Goal: Transaction & Acquisition: Book appointment/travel/reservation

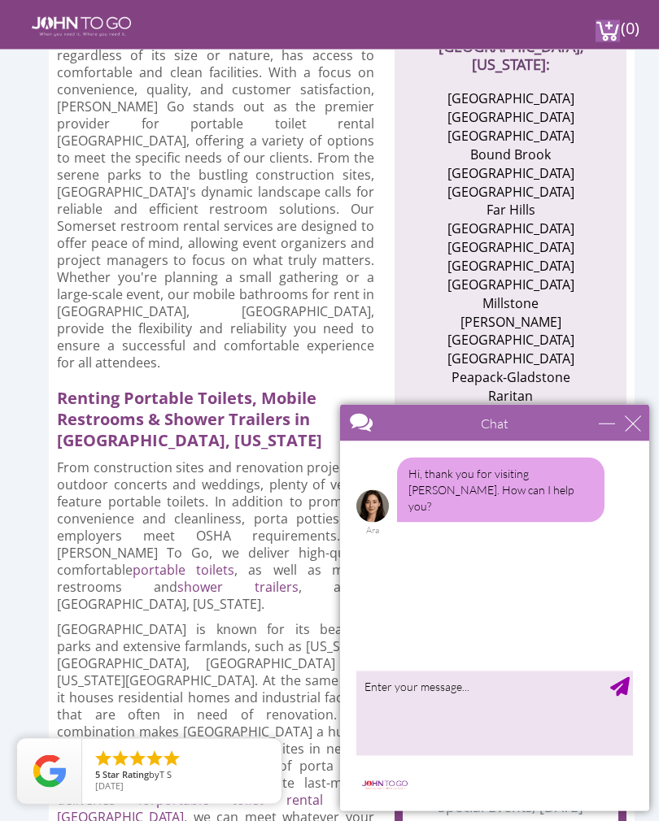
scroll to position [634, 0]
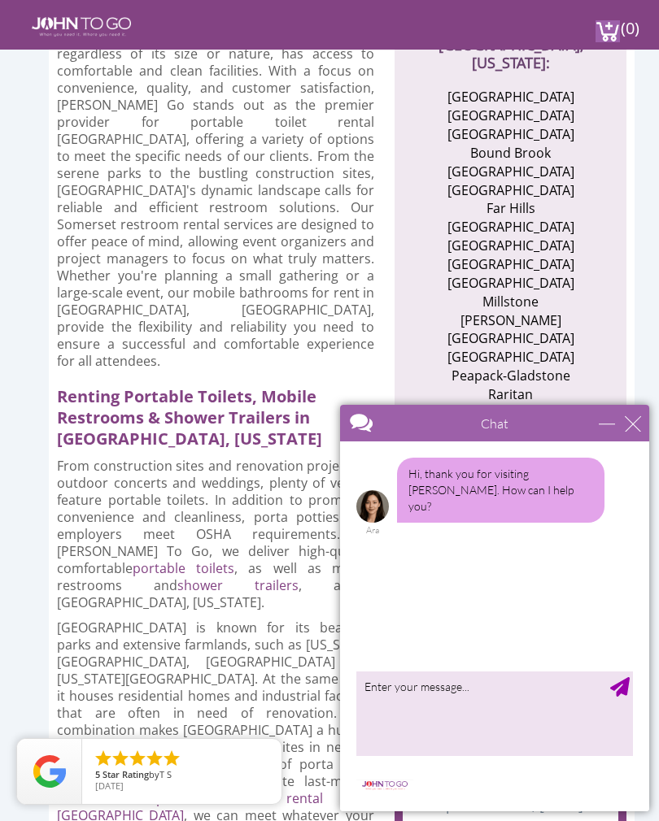
click at [629, 409] on div "Chat" at bounding box center [494, 423] width 309 height 37
click at [636, 419] on div "close" at bounding box center [633, 424] width 16 height 16
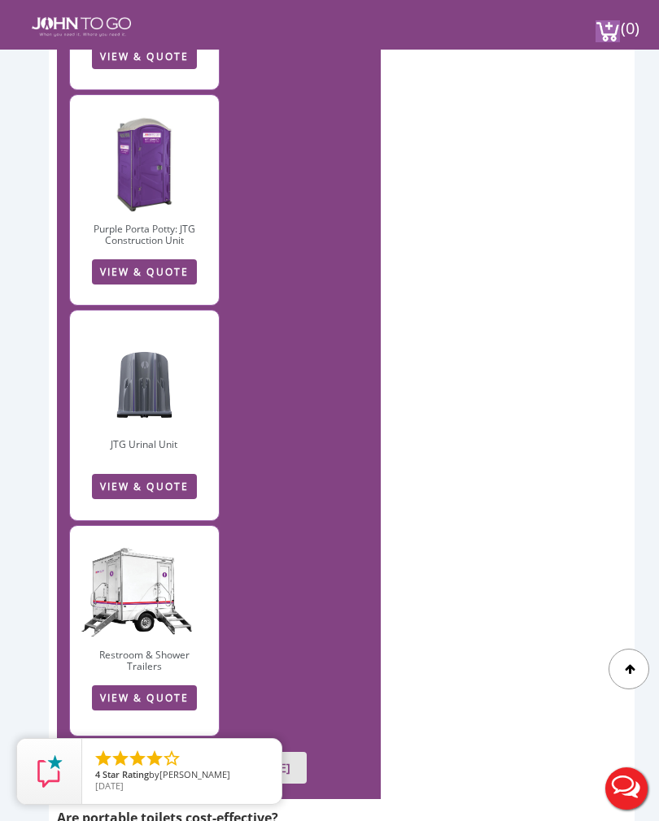
scroll to position [5886, 0]
click at [206, 753] on link "VIEW ALL PORTA JOHN RENTALS" at bounding box center [219, 769] width 176 height 32
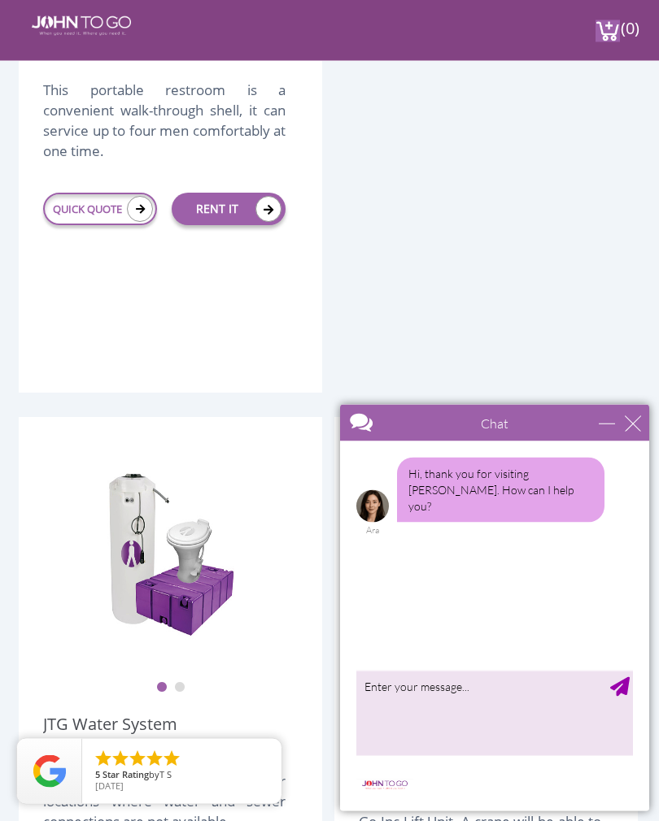
scroll to position [2884, 0]
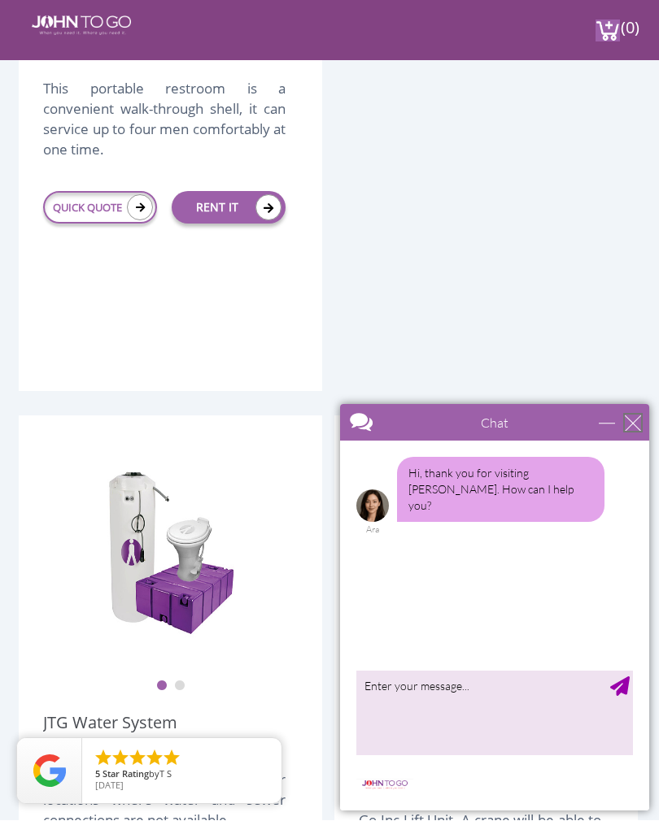
click at [635, 428] on div "close" at bounding box center [633, 423] width 16 height 16
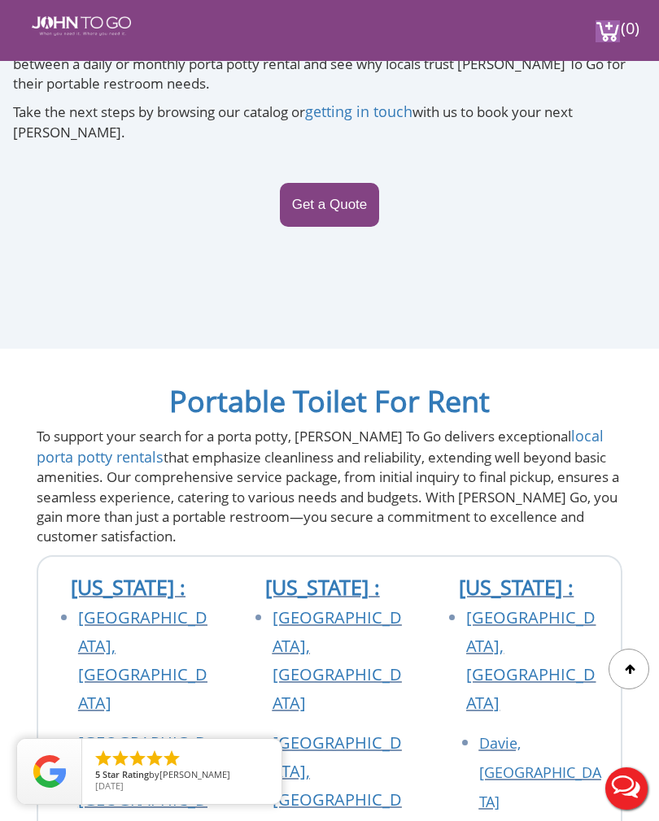
scroll to position [9457, 0]
click at [351, 189] on link "Get a Quote" at bounding box center [330, 206] width 100 height 44
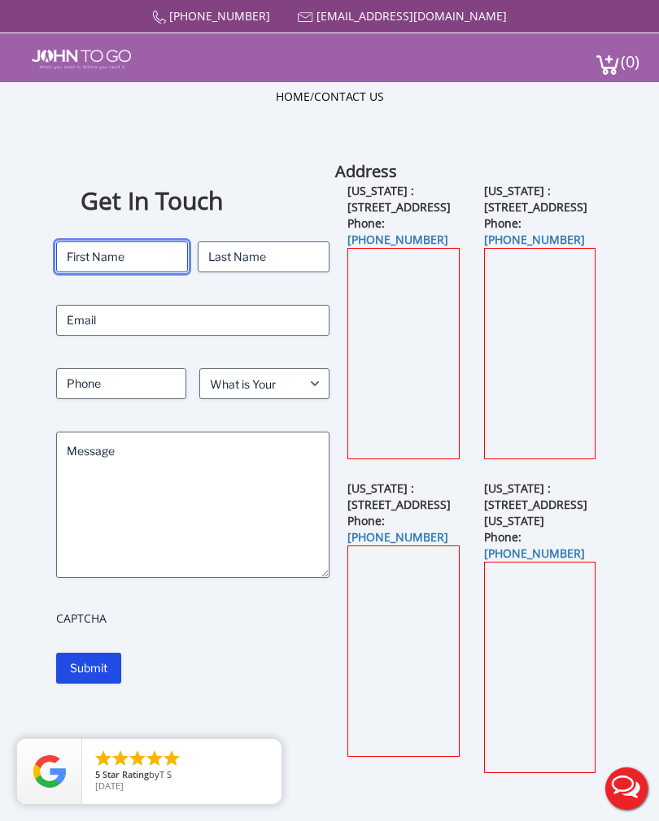
click at [121, 246] on input "First" at bounding box center [122, 257] width 132 height 31
type input "Shelley"
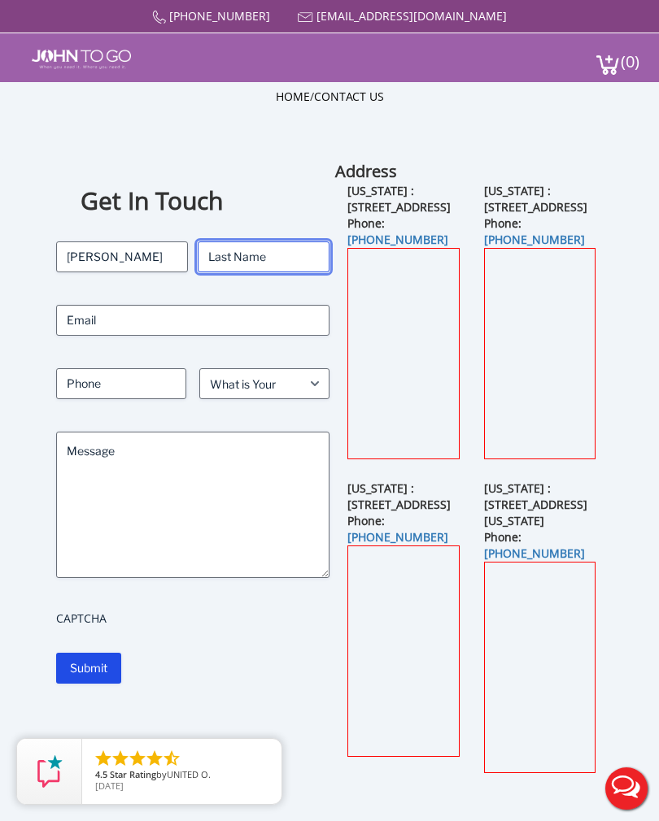
click at [233, 253] on input "Last" at bounding box center [264, 257] width 132 height 31
type input "Ryan"
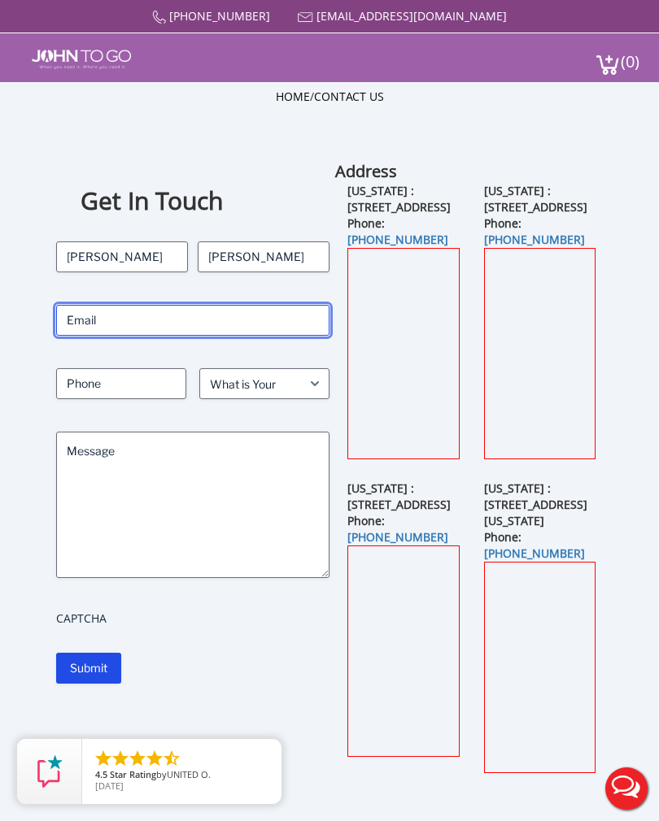
click at [111, 316] on input "Email" at bounding box center [192, 320] width 273 height 31
type input "shelley@sbreventdesign.com"
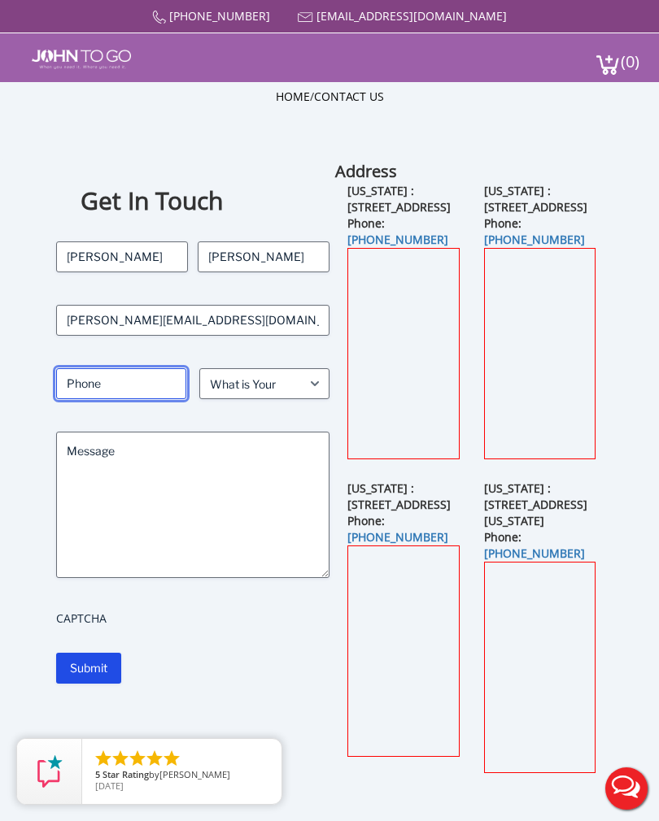
click at [110, 375] on input "Phone" at bounding box center [121, 383] width 130 height 31
type input "908 256 1573"
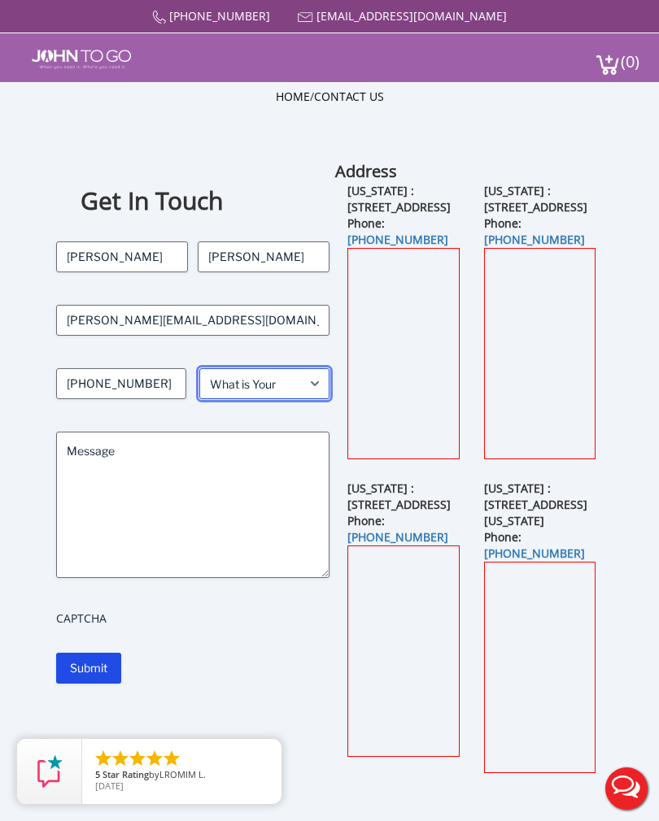
click at [325, 382] on select "What is Your Need? Business Residential Government Event" at bounding box center [264, 383] width 130 height 31
select select "Event"
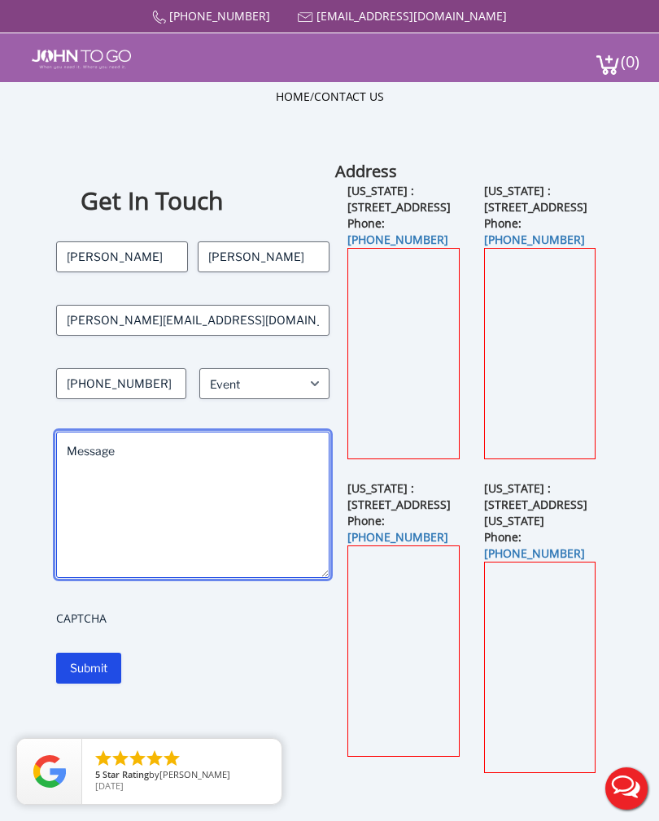
click at [94, 447] on textarea "Message" at bounding box center [192, 505] width 273 height 146
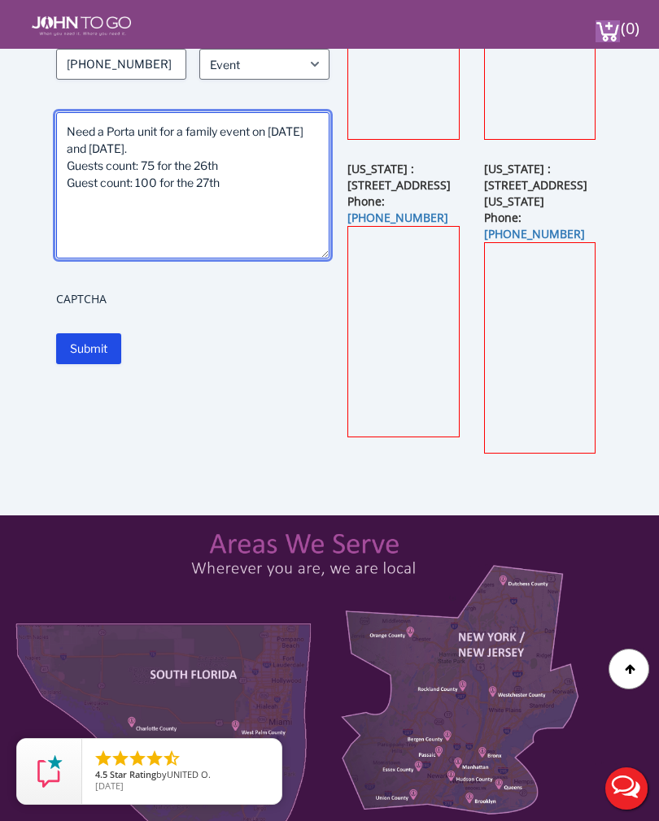
scroll to position [248, 0]
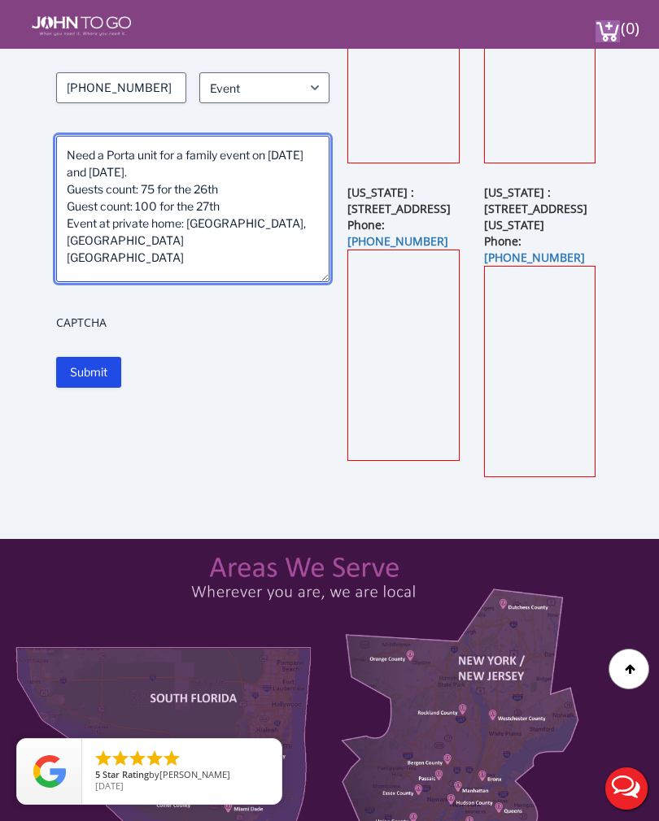
type textarea "Need a Porta unit for a family event on August 26 and 27th 2025. Guests count: …"
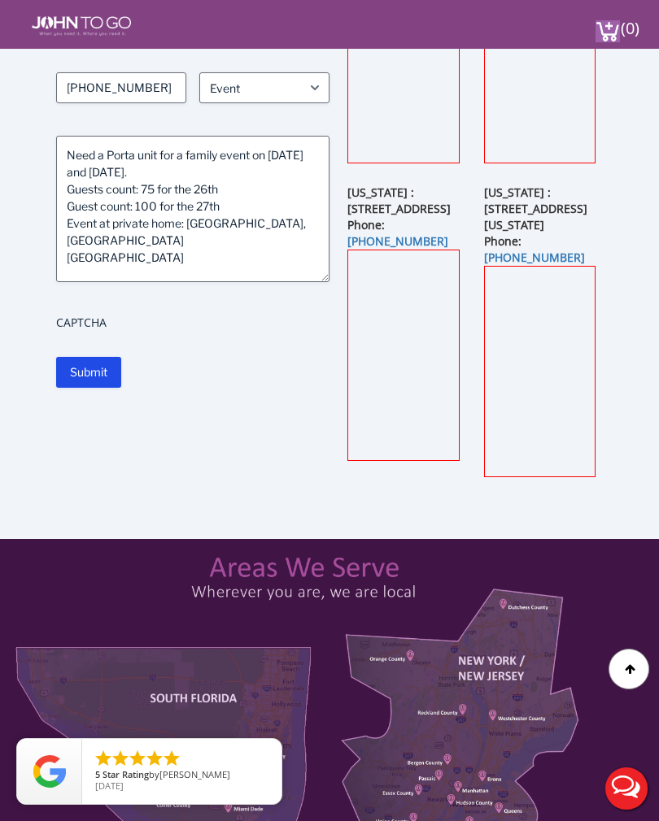
click at [86, 366] on input "Submit" at bounding box center [88, 372] width 65 height 31
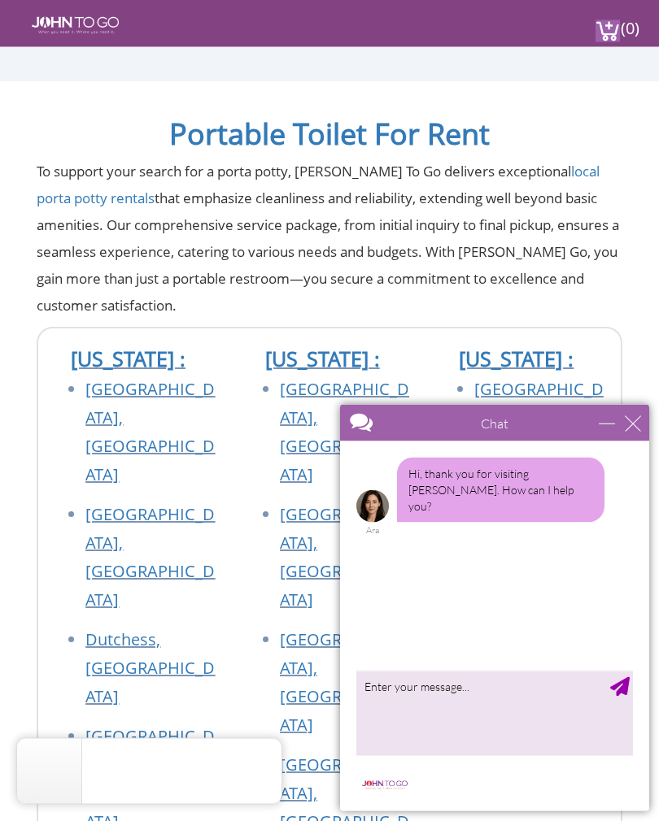
scroll to position [301, 0]
click at [632, 427] on div "close" at bounding box center [633, 424] width 16 height 16
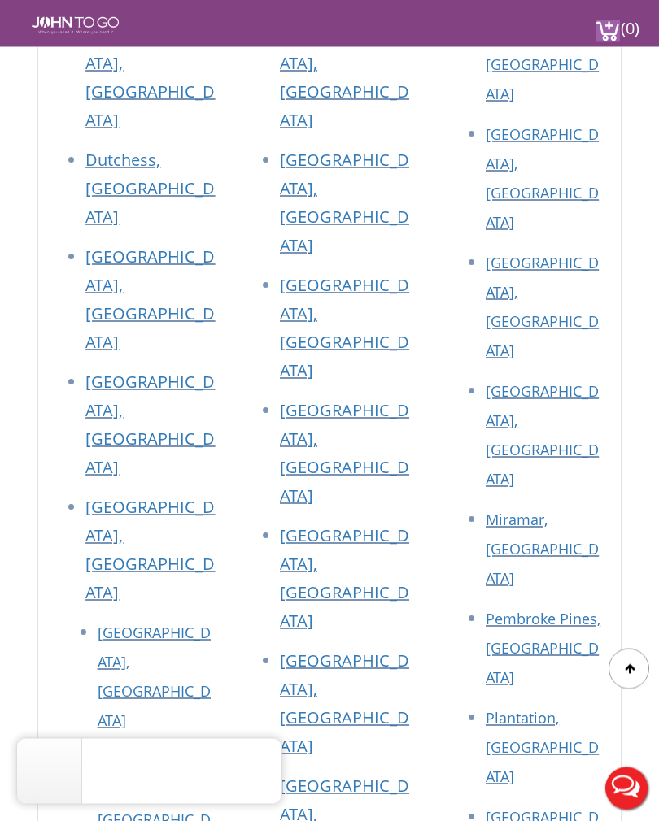
scroll to position [781, 0]
